Goal: Use online tool/utility: Utilize a website feature to perform a specific function

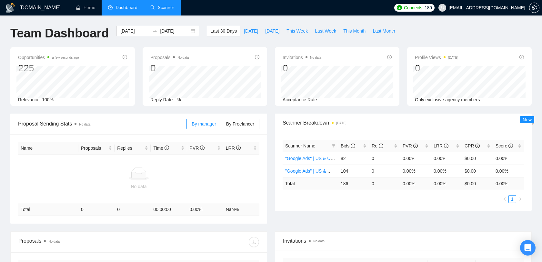
click at [156, 10] on link "Scanner" at bounding box center [162, 7] width 24 height 5
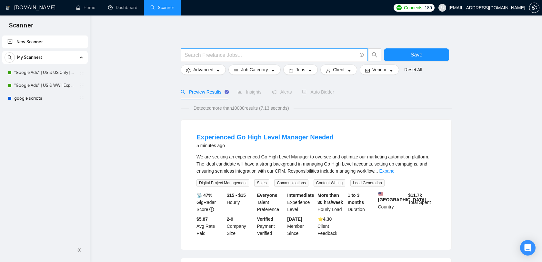
click at [204, 55] on input "text" at bounding box center [271, 55] width 172 height 8
paste input "intellectual property rights"
type input "intellectual property rights"
click at [400, 57] on button "Save" at bounding box center [416, 54] width 65 height 13
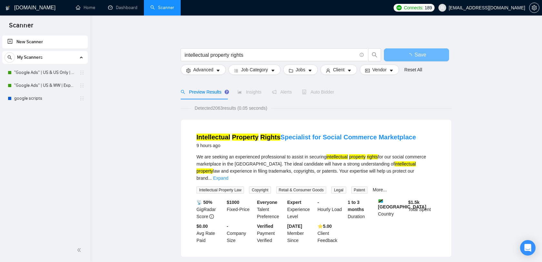
click at [247, 95] on div "Insights" at bounding box center [249, 91] width 24 height 7
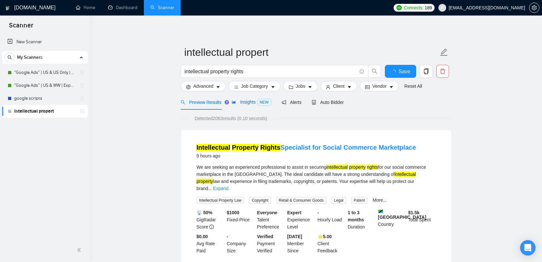
click at [248, 102] on span "Insights NEW" at bounding box center [251, 101] width 39 height 5
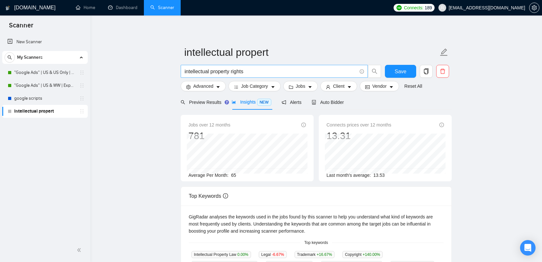
click at [276, 66] on span "intellectual property rights" at bounding box center [274, 71] width 187 height 13
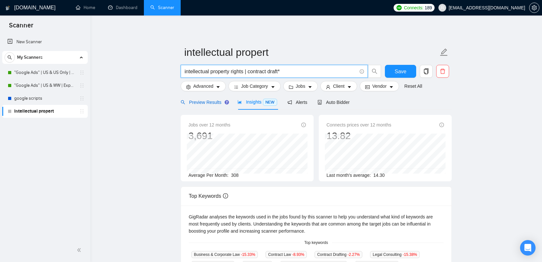
click at [215, 103] on span "Preview Results" at bounding box center [204, 102] width 46 height 5
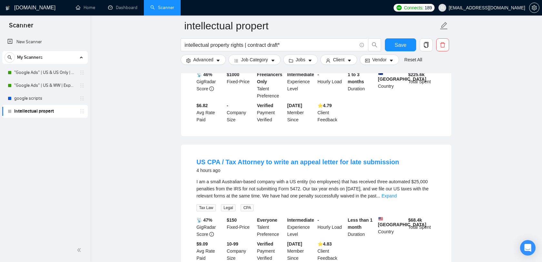
scroll to position [146, 0]
click at [293, 44] on input "intellectual property rights | contract draft*" at bounding box center [271, 45] width 172 height 8
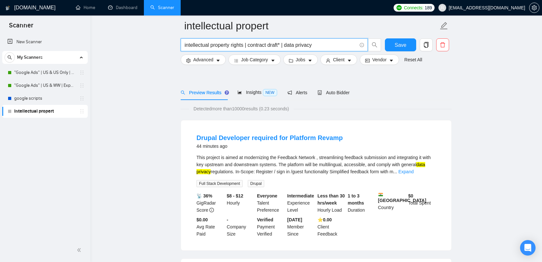
scroll to position [0, 0]
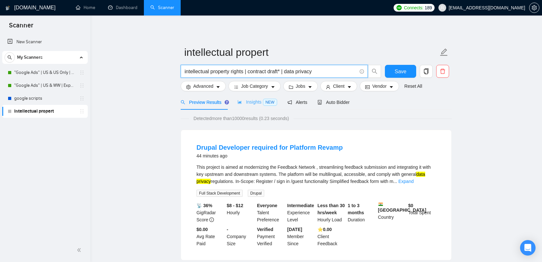
type input "intellectual property rights | contract draft* | data privacy"
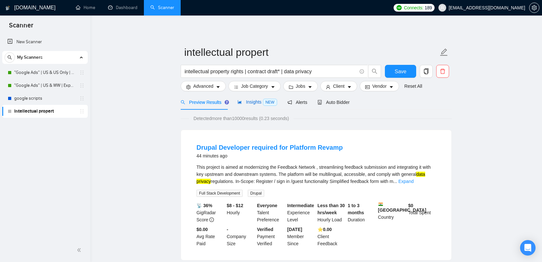
click at [240, 100] on icon "area-chart" at bounding box center [239, 102] width 5 height 5
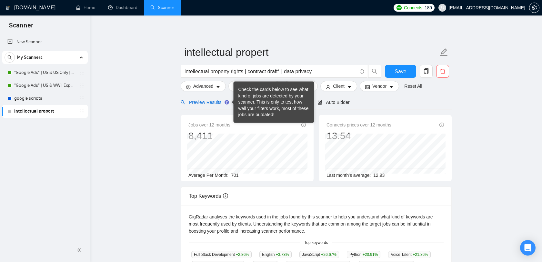
click at [214, 103] on span "Preview Results" at bounding box center [204, 102] width 46 height 5
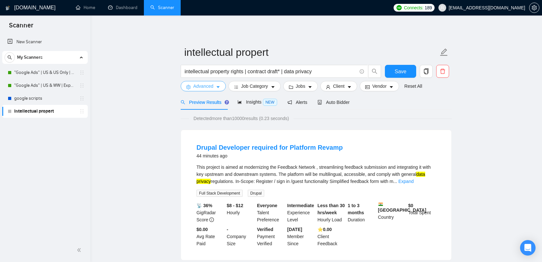
click at [205, 87] on span "Advanced" at bounding box center [203, 86] width 20 height 7
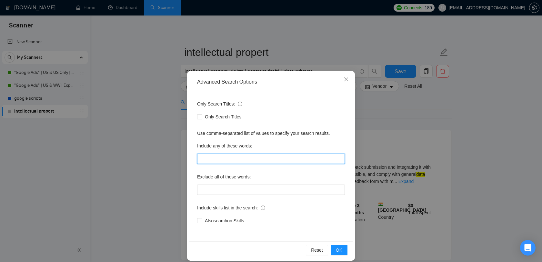
click at [230, 162] on input "text" at bounding box center [271, 159] width 148 height 10
type input "lawyer"
click at [336, 249] on button "OK" at bounding box center [339, 250] width 17 height 10
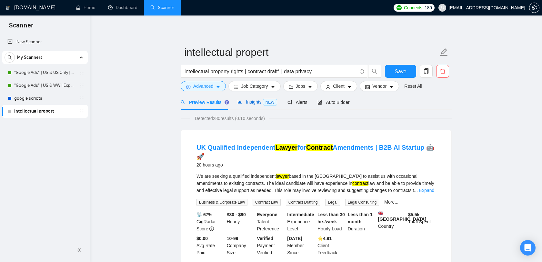
click at [258, 104] on span "Insights NEW" at bounding box center [256, 101] width 39 height 5
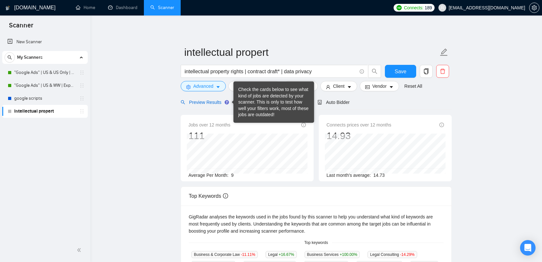
click at [216, 100] on span "Preview Results" at bounding box center [204, 102] width 46 height 5
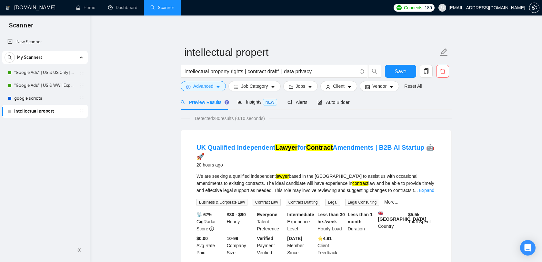
click at [209, 103] on span "Preview Results" at bounding box center [204, 102] width 46 height 5
